Goal: Entertainment & Leisure: Consume media (video, audio)

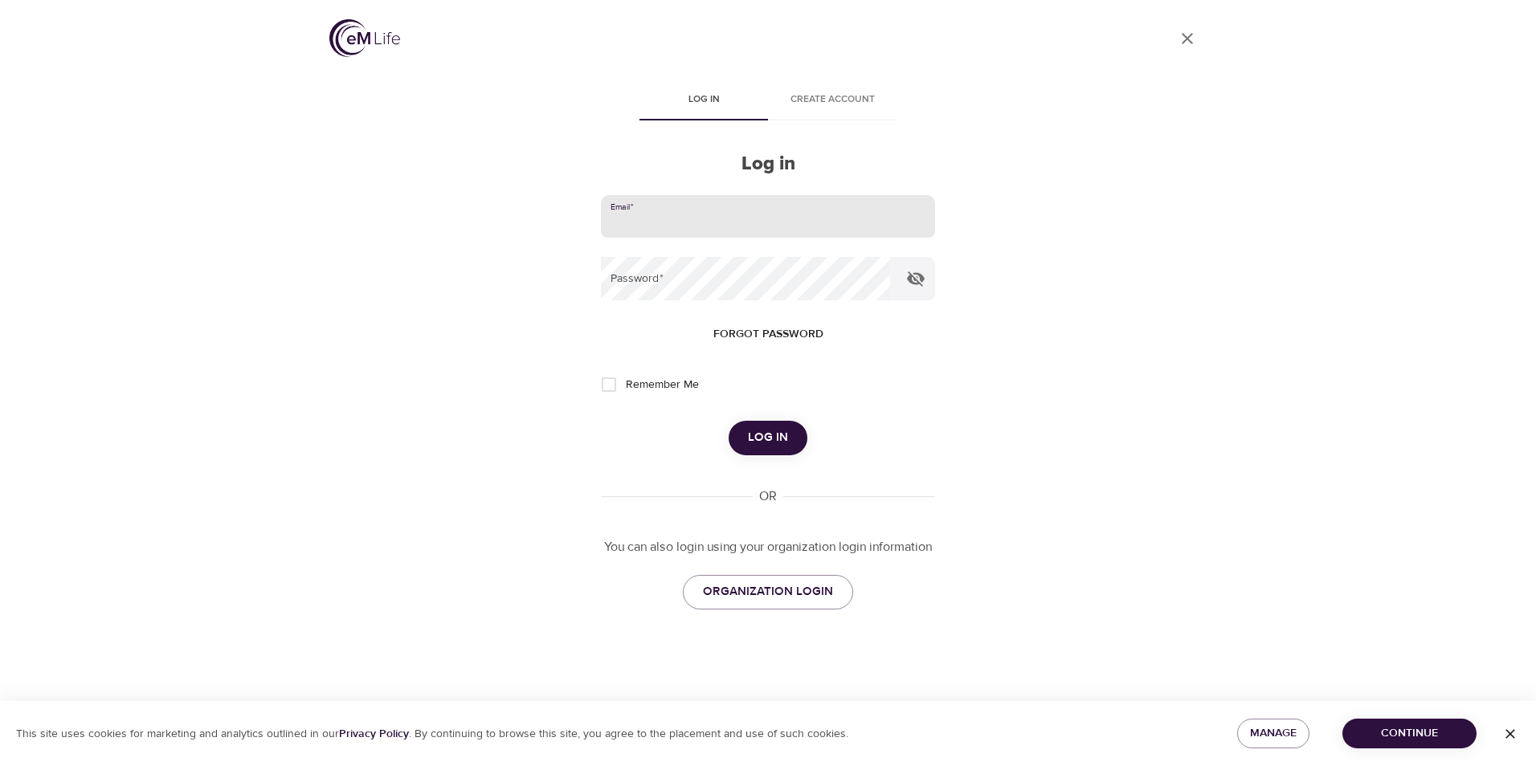
click at [667, 218] on input "email" at bounding box center [768, 216] width 334 height 43
type input "[EMAIL_ADDRESS][DOMAIN_NAME]"
click at [729, 421] on button "Log in" at bounding box center [768, 438] width 79 height 34
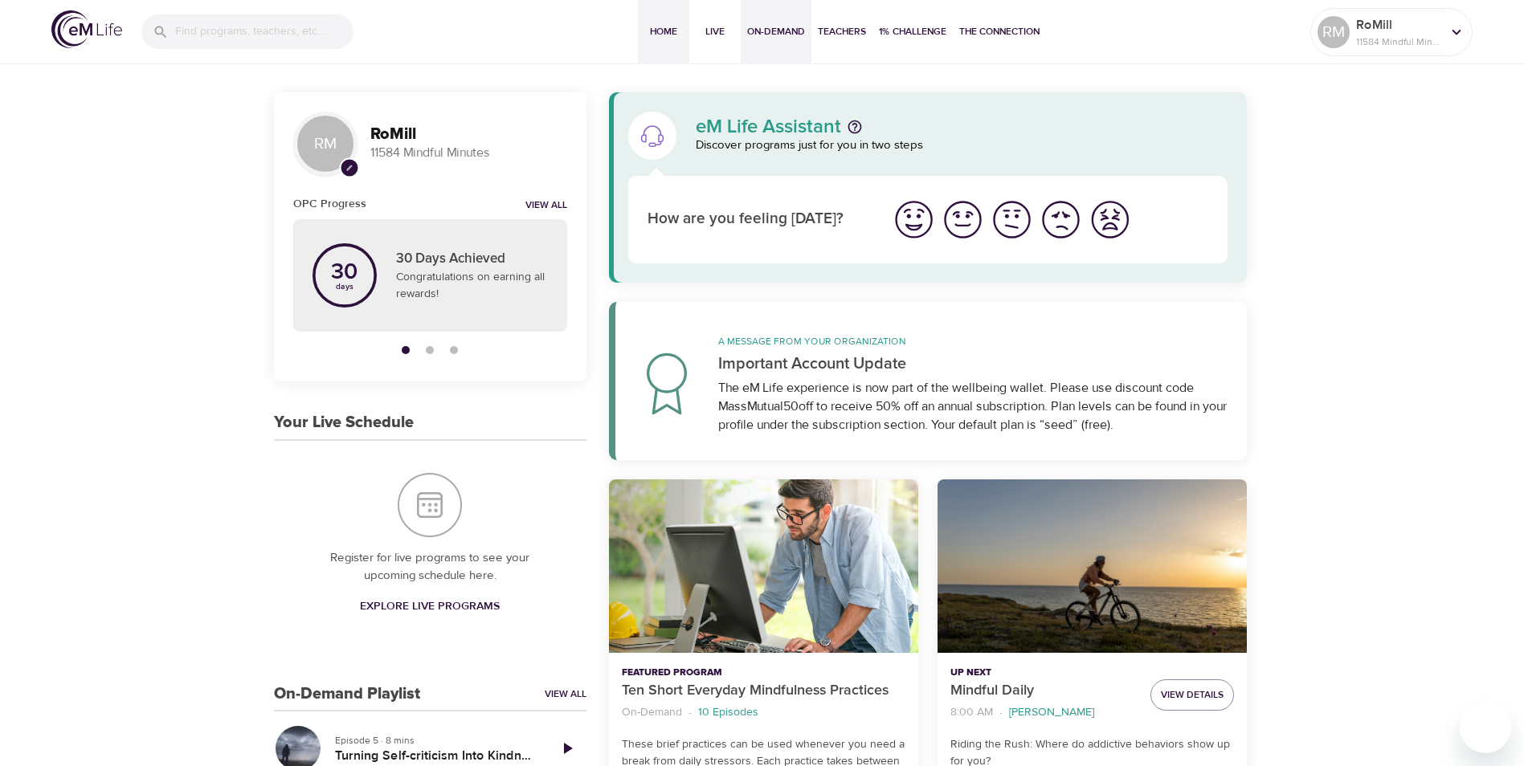
click at [778, 34] on span "On-Demand" at bounding box center [776, 31] width 58 height 17
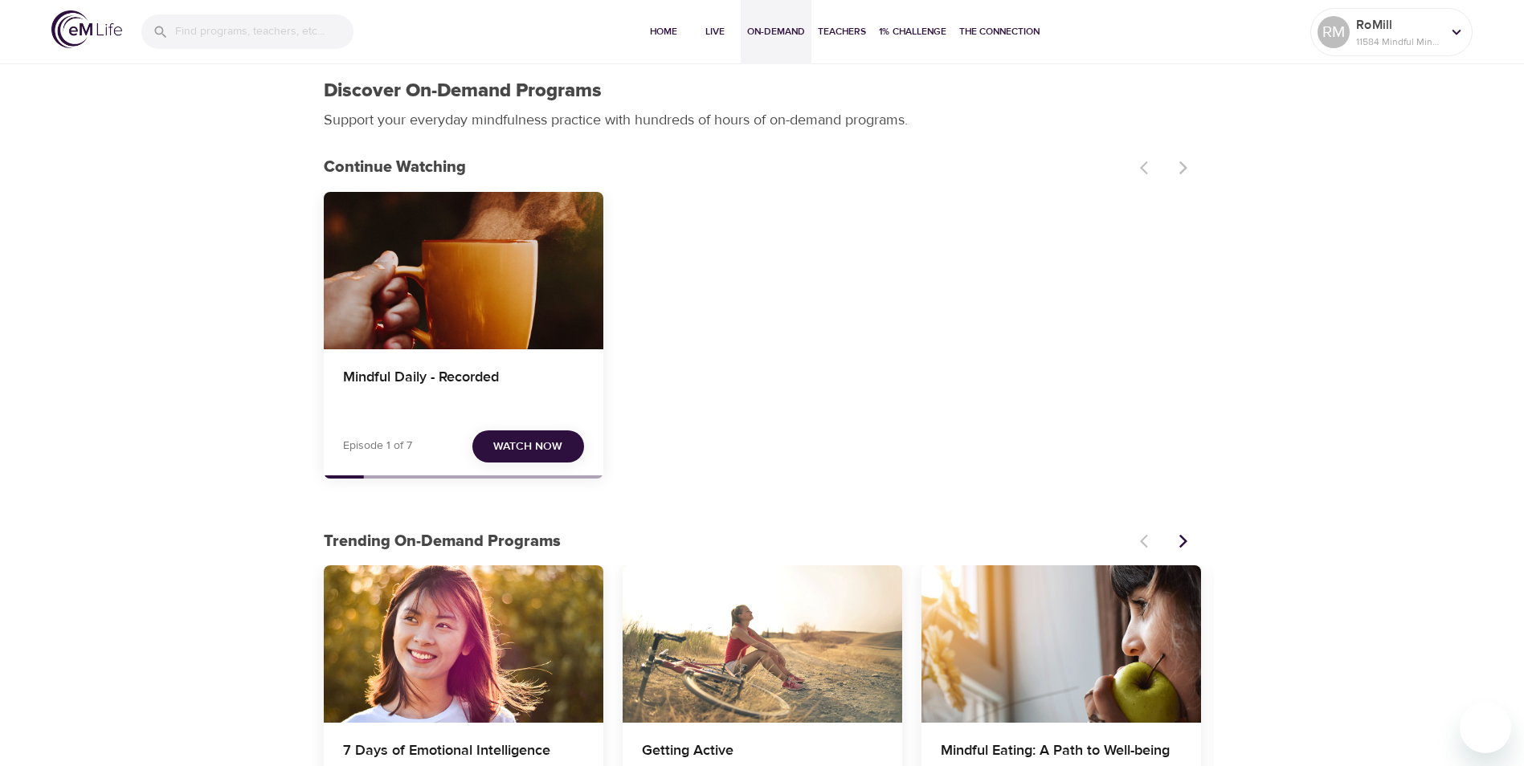
click at [559, 444] on span "Watch Now" at bounding box center [527, 447] width 69 height 20
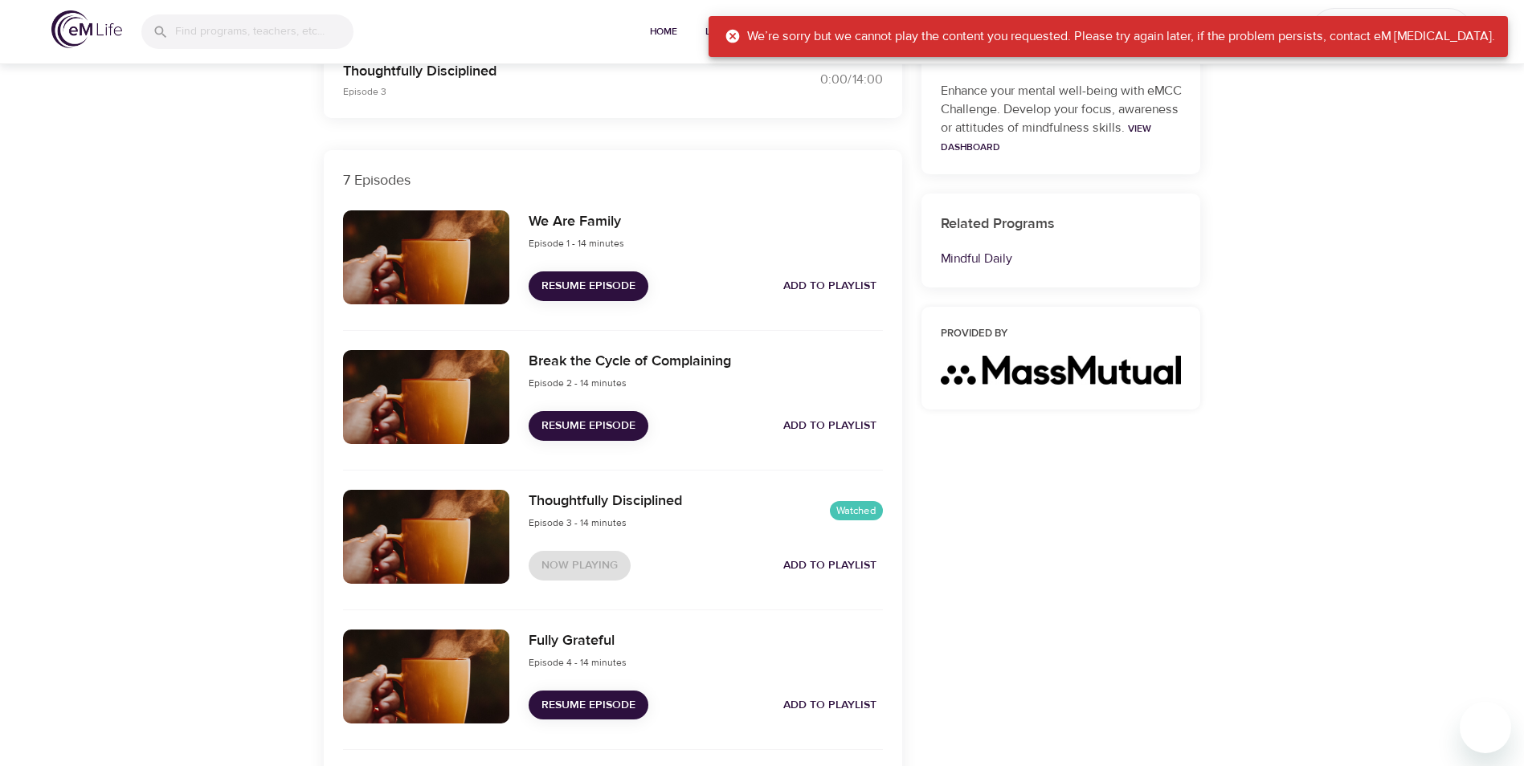
scroll to position [562, 0]
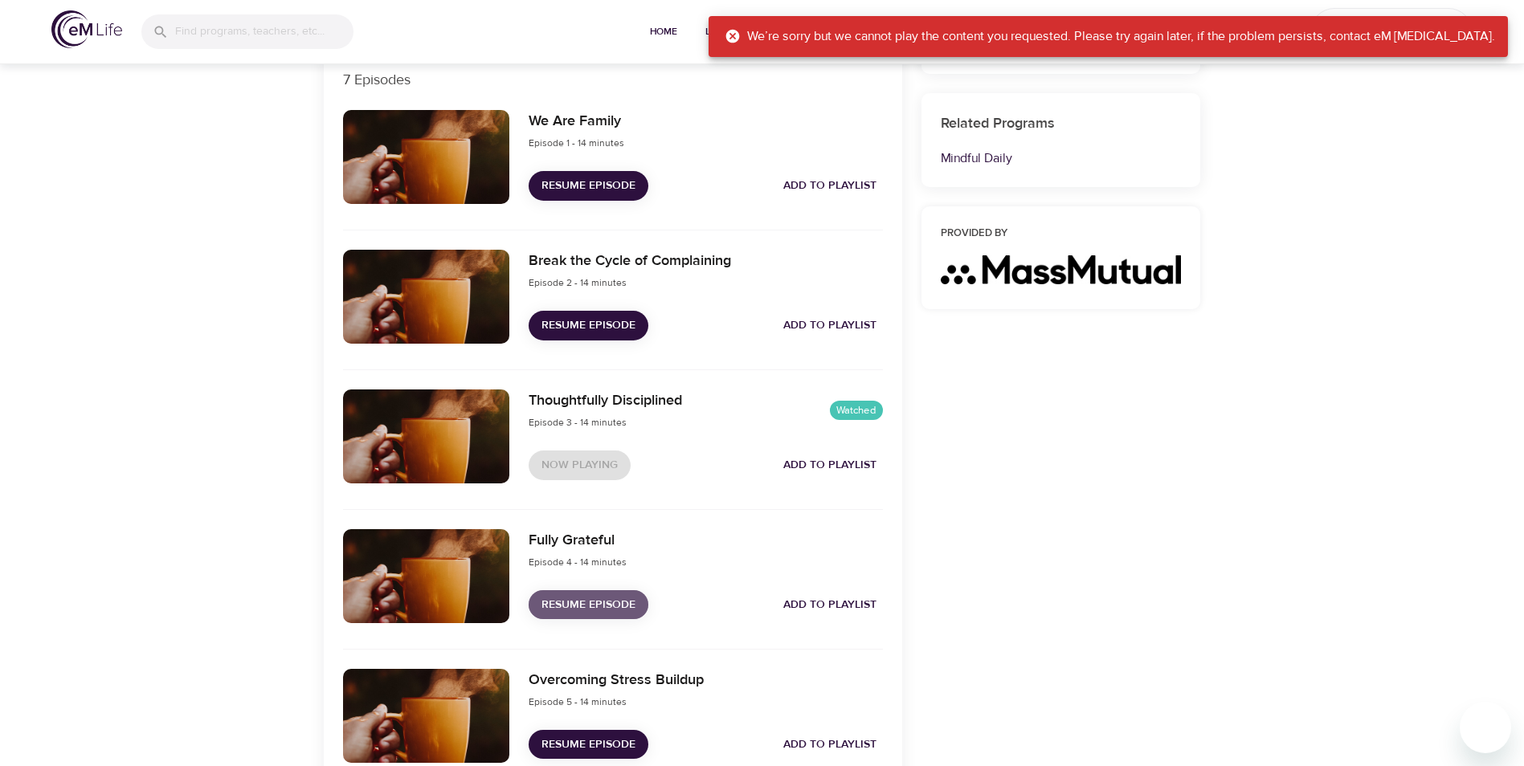
click at [588, 601] on span "Resume Episode" at bounding box center [588, 605] width 94 height 20
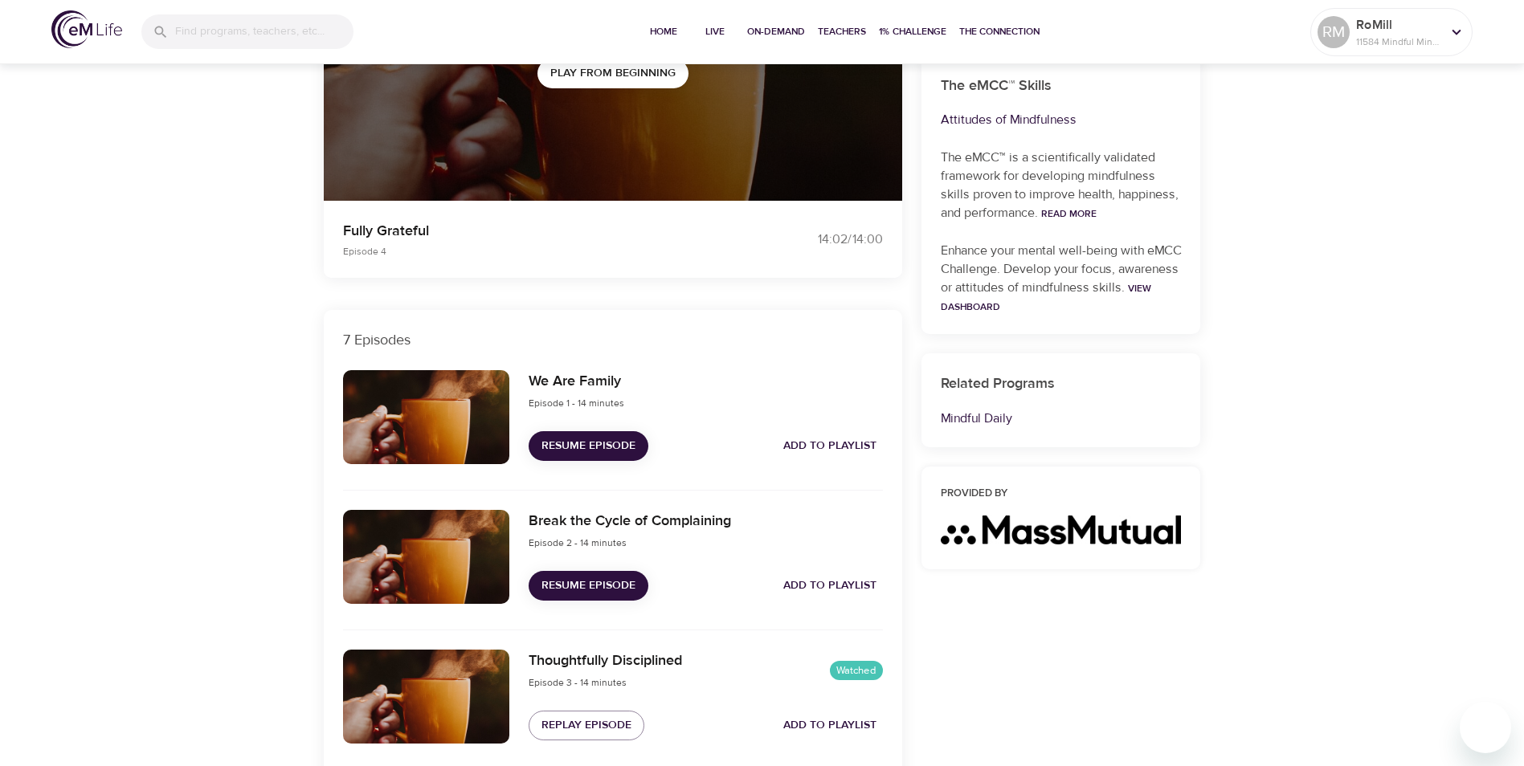
scroll to position [0, 0]
